Goal: Communication & Community: Answer question/provide support

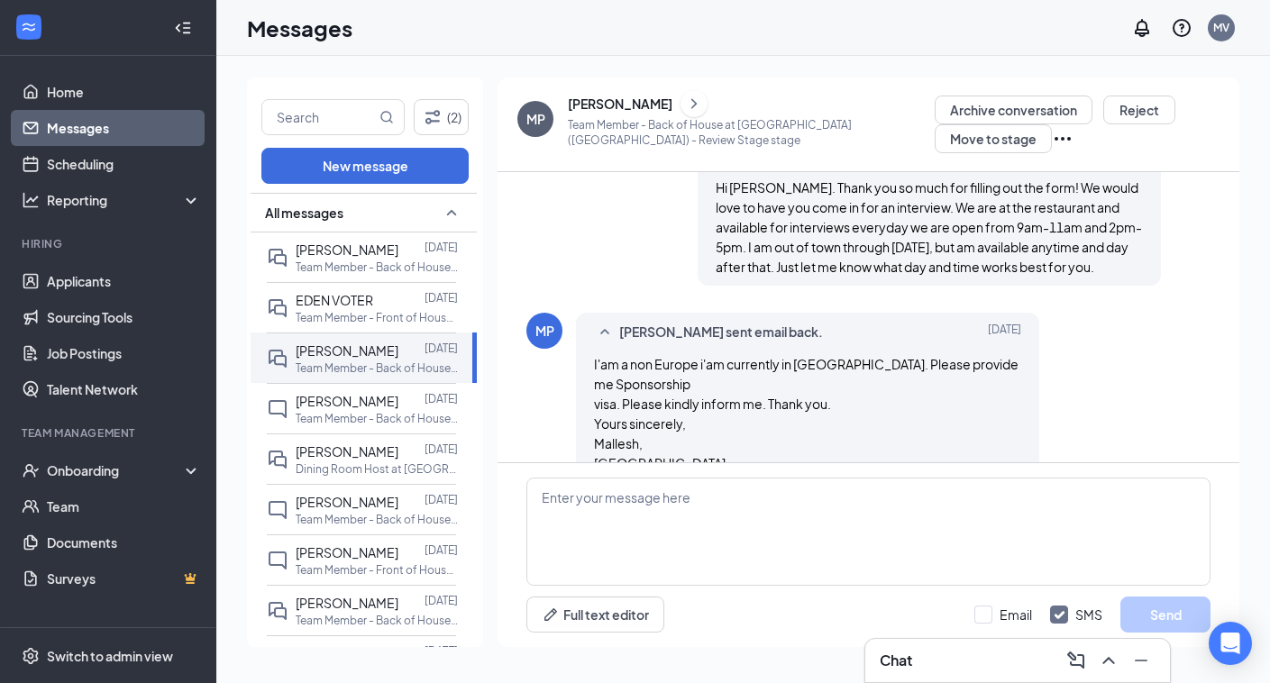
scroll to position [425, 0]
click at [115, 274] on link "Applicants" at bounding box center [124, 281] width 154 height 36
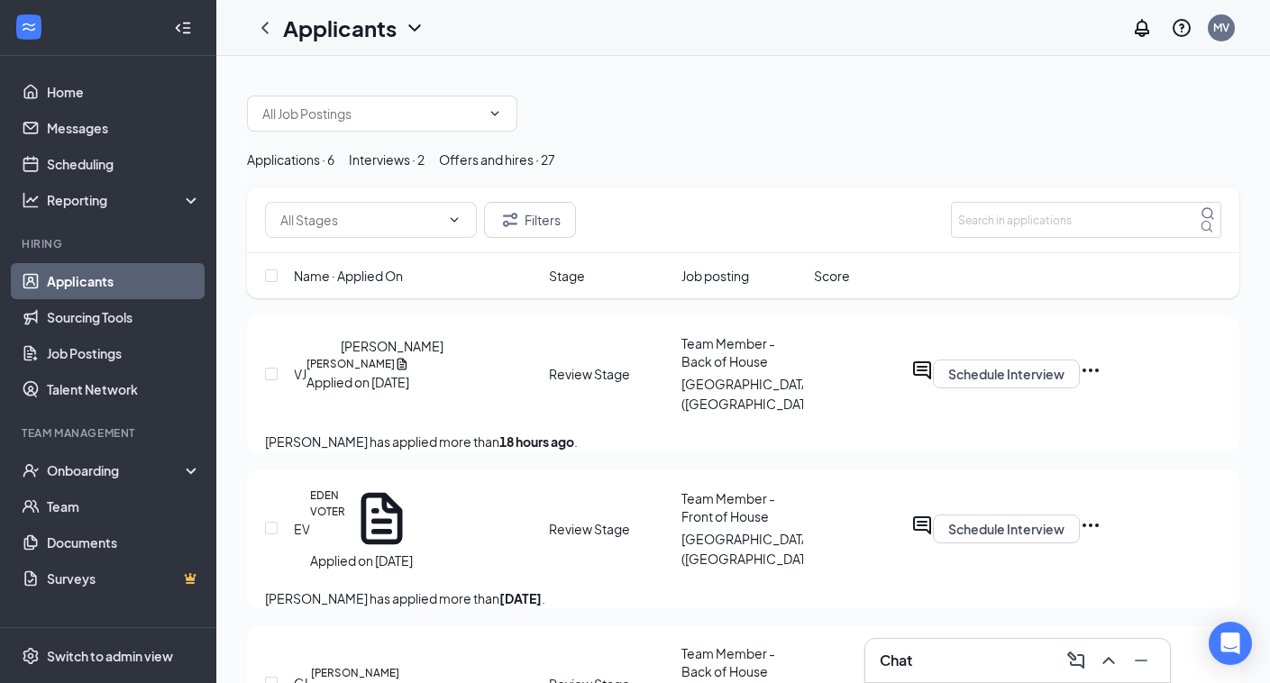
click at [374, 372] on h5 "[PERSON_NAME]" at bounding box center [350, 364] width 88 height 16
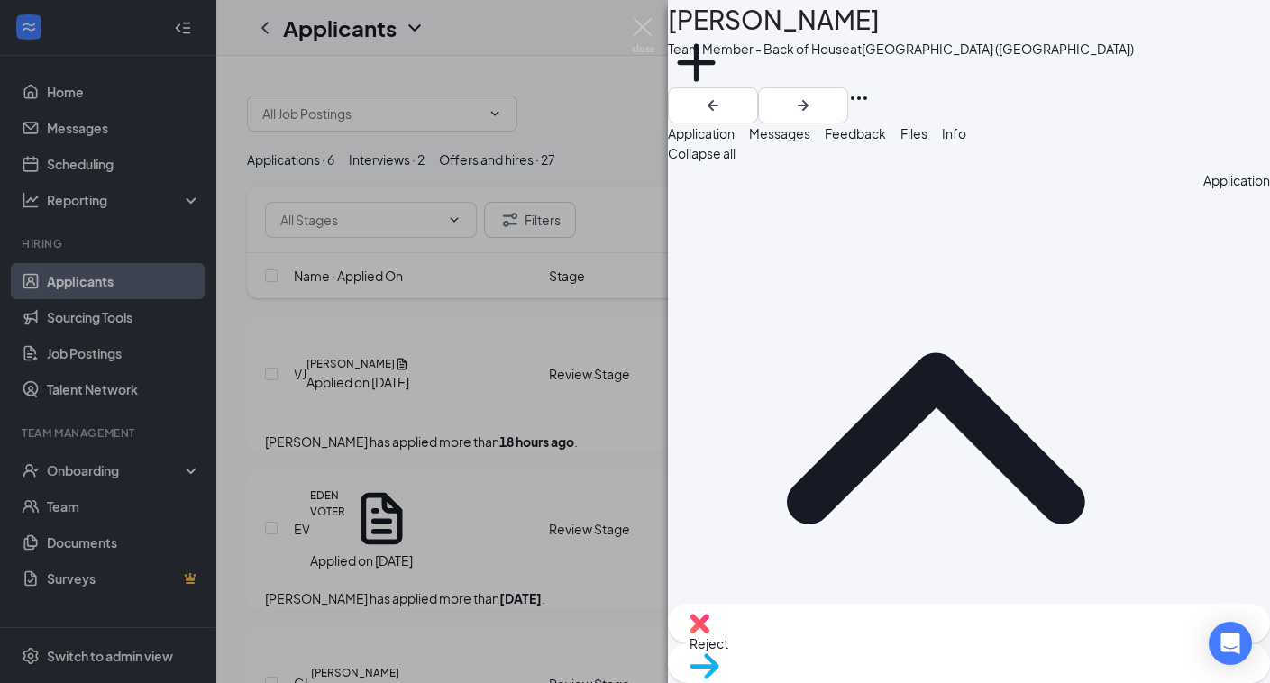
click at [810, 135] on button "Messages" at bounding box center [779, 133] width 61 height 20
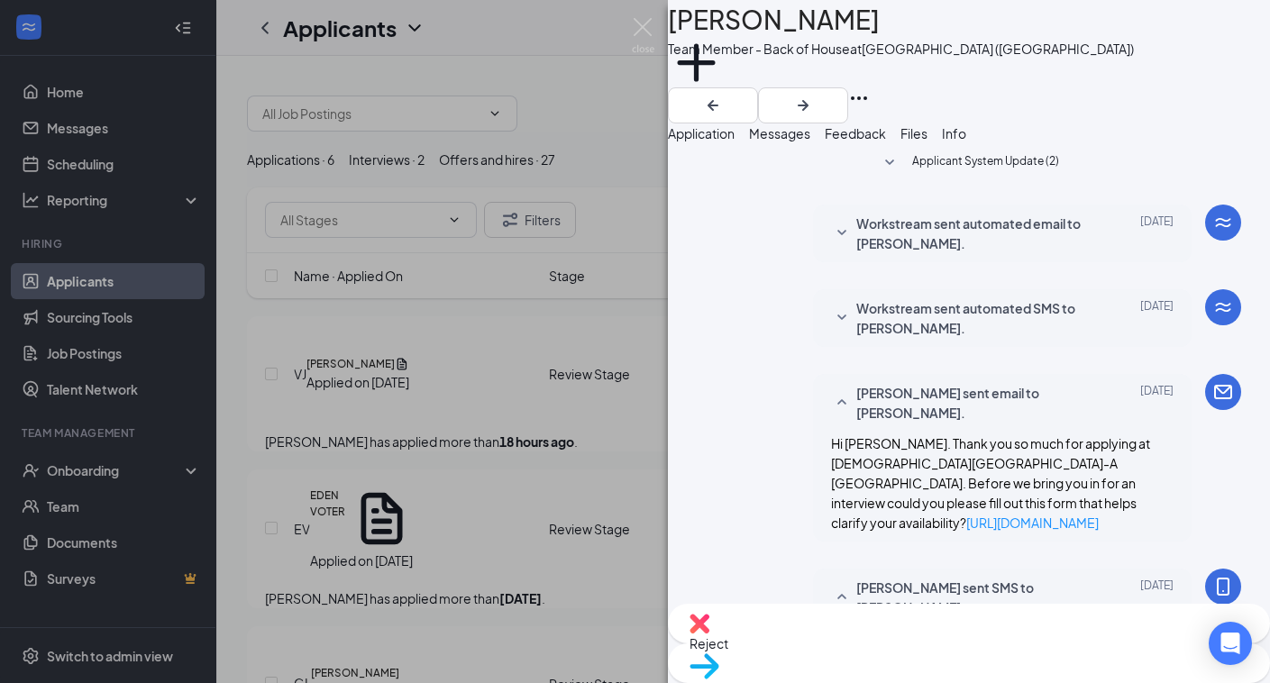
scroll to position [442, 0]
paste textarea "Hi . Thank you so much for filling out the form! We would love to have you come…"
type textarea "Hi [PERSON_NAME]. Thank you so much for filling out the form! We would love to …"
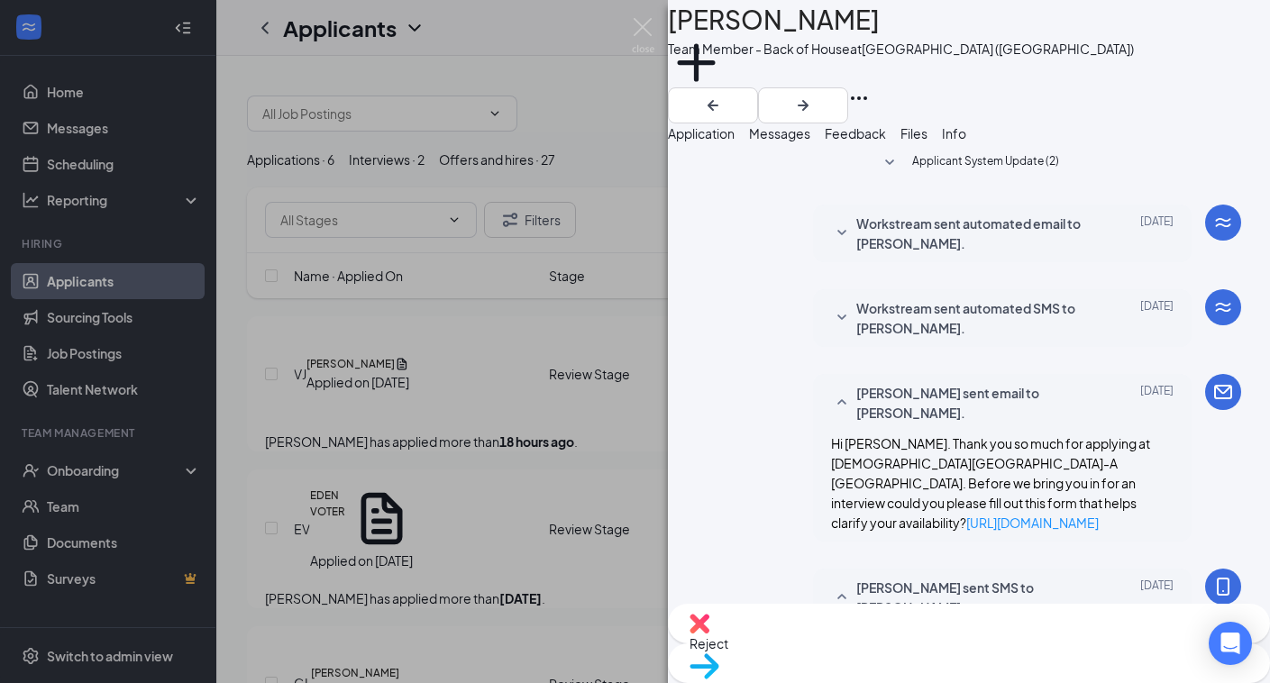
checkbox input "true"
click at [636, 29] on img at bounding box center [643, 35] width 23 height 35
